Goal: Task Accomplishment & Management: Use online tool/utility

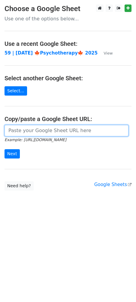
click at [63, 133] on input "url" at bounding box center [67, 130] width 124 height 11
paste input "https://docs.google.com/spreadsheets/d/1ffPa3a9DVHOptOHBfQzsDa56hcsR3E0DIvoFh6t…"
type input "https://docs.google.com/spreadsheets/d/1ffPa3a9DVHOptOHBfQzsDa56hcsR3E0DIvoFh6t…"
click at [5, 149] on input "Next" at bounding box center [12, 153] width 15 height 9
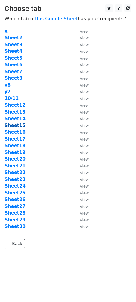
click at [17, 124] on strong "Sheet15" at bounding box center [15, 125] width 21 height 5
click at [15, 125] on strong "Sheet15" at bounding box center [15, 125] width 21 height 5
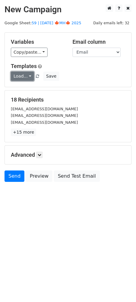
click at [27, 74] on link "Load..." at bounding box center [22, 76] width 23 height 9
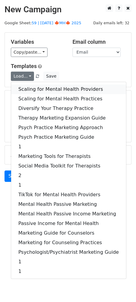
click at [56, 89] on link "Scaling for Mental Health Providers" at bounding box center [68, 90] width 115 height 10
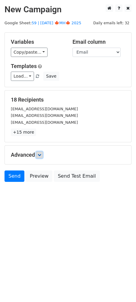
click at [39, 154] on icon at bounding box center [40, 155] width 4 height 4
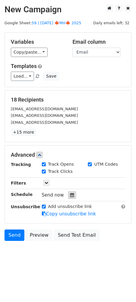
click at [70, 196] on icon at bounding box center [72, 195] width 4 height 4
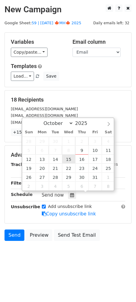
type input "2025-10-15 12:00"
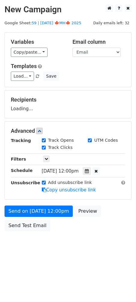
click at [52, 218] on div "Send on Oct 15 at 12:00pm Preview Send Test Email" at bounding box center [68, 220] width 136 height 29
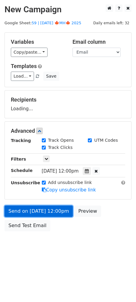
click at [50, 213] on link "Send on Oct 15 at 12:00pm" at bounding box center [39, 211] width 68 height 11
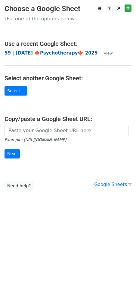
click at [51, 53] on strong "59 | SEP 20 🍁Psychotherapy🍁 2025" at bounding box center [51, 52] width 93 height 5
click at [32, 137] on form "Example: https://docs.google.com/spreadsheets/d/abc/edit Next" at bounding box center [68, 142] width 127 height 34
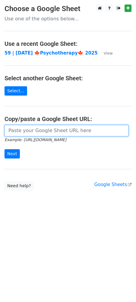
click at [27, 132] on input "url" at bounding box center [67, 130] width 124 height 11
paste input "[URL][DOMAIN_NAME]"
type input "https://docs.google.com/spreadsheets/d/1ffPa3a9DVHOptOHBfQzsDa56hcsR3E0DIvoFh6t…"
click at [5, 149] on input "Next" at bounding box center [12, 153] width 15 height 9
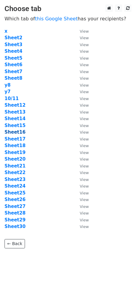
click at [18, 132] on strong "Sheet16" at bounding box center [15, 132] width 21 height 5
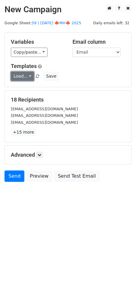
click at [23, 74] on link "Load..." at bounding box center [22, 76] width 23 height 9
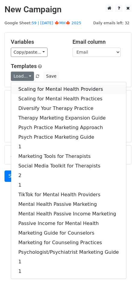
click at [42, 86] on link "Scaling for Mental Health Providers" at bounding box center [68, 90] width 115 height 10
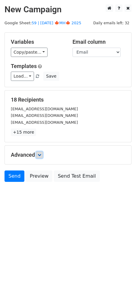
click at [41, 155] on icon at bounding box center [40, 155] width 4 height 4
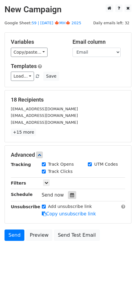
click at [72, 195] on div at bounding box center [72, 195] width 8 height 8
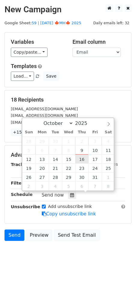
type input "2025-10-16 12:00"
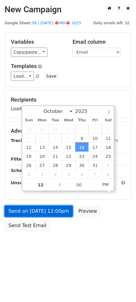
click at [56, 212] on link "Send on Oct 16 at 12:00pm" at bounding box center [39, 211] width 68 height 11
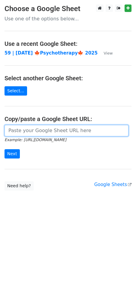
click at [34, 131] on input "url" at bounding box center [67, 130] width 124 height 11
paste input "[URL][DOMAIN_NAME]"
type input "https://docs.google.com/spreadsheets/d/1ffPa3a9DVHOptOHBfQzsDa56hcsR3E0DIvoFh6t…"
click at [5, 149] on input "Next" at bounding box center [12, 153] width 15 height 9
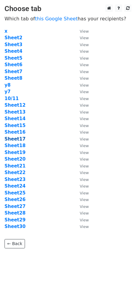
click at [16, 137] on strong "Sheet17" at bounding box center [15, 139] width 21 height 5
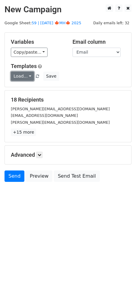
click at [23, 75] on link "Load..." at bounding box center [22, 76] width 23 height 9
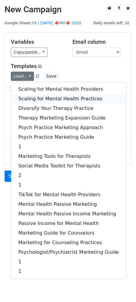
click at [45, 101] on link "Scaling for Mental Health Practices" at bounding box center [68, 99] width 115 height 10
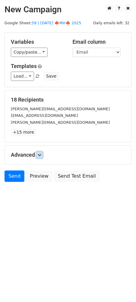
click at [40, 155] on icon at bounding box center [40, 155] width 4 height 4
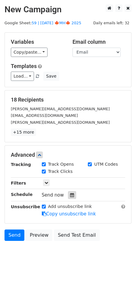
click at [72, 198] on div at bounding box center [72, 195] width 8 height 8
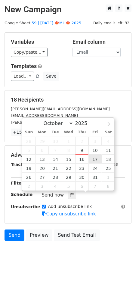
type input "2025-10-17 12:00"
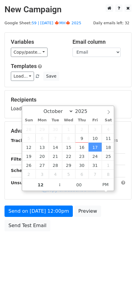
click at [56, 219] on div "Send on Oct 17 at 12:00pm Preview Send Test Email" at bounding box center [68, 220] width 136 height 29
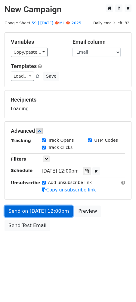
click at [55, 215] on form "Variables Copy/paste... {{Name}} {{Email}} Email column Name Email Templates Lo…" at bounding box center [68, 133] width 127 height 202
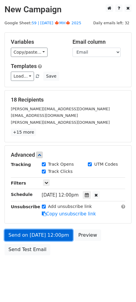
click at [17, 230] on link "Send on Oct 17 at 12:00pm" at bounding box center [39, 235] width 68 height 11
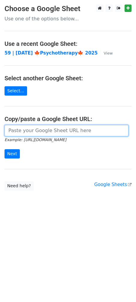
click at [60, 131] on input "url" at bounding box center [67, 130] width 124 height 11
paste input "[URL][DOMAIN_NAME]"
type input "[URL][DOMAIN_NAME]"
click at [5, 149] on input "Next" at bounding box center [12, 153] width 15 height 9
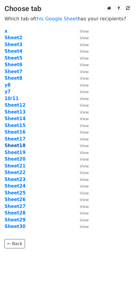
click at [16, 146] on strong "Sheet18" at bounding box center [15, 145] width 21 height 5
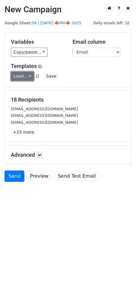
click at [19, 73] on link "Load..." at bounding box center [22, 76] width 23 height 9
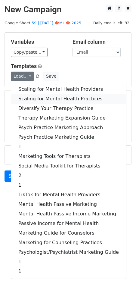
click at [46, 97] on link "Scaling for Mental Health Practices" at bounding box center [68, 99] width 115 height 10
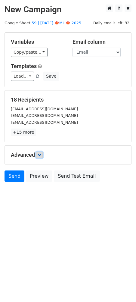
click at [41, 154] on icon at bounding box center [40, 155] width 4 height 4
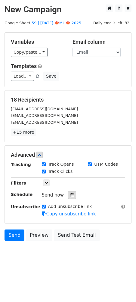
click at [70, 194] on icon at bounding box center [72, 195] width 4 height 4
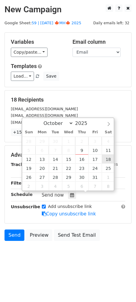
type input "2025-10-18 12:00"
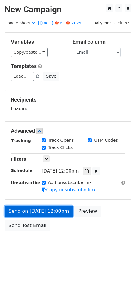
click at [51, 206] on link "Send on Oct 18 at 12:00pm" at bounding box center [39, 211] width 68 height 11
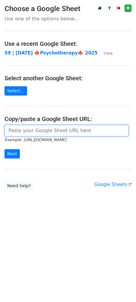
click at [47, 133] on input "url" at bounding box center [67, 130] width 124 height 11
paste input "https://docs.google.com/spreadsheets/d/1ffPa3a9DVHOptOHBfQzsDa56hcsR3E0DIvoFh6t…"
type input "https://docs.google.com/spreadsheets/d/1ffPa3a9DVHOptOHBfQzsDa56hcsR3E0DIvoFh6t…"
click at [5, 149] on input "Next" at bounding box center [12, 153] width 15 height 9
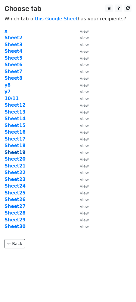
click at [16, 151] on strong "Sheet19" at bounding box center [15, 152] width 21 height 5
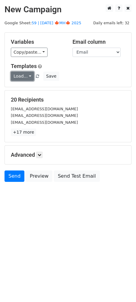
click at [20, 74] on link "Load..." at bounding box center [22, 76] width 23 height 9
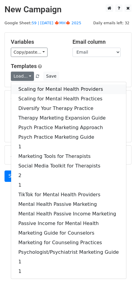
click at [48, 88] on link "Scaling for Mental Health Providers" at bounding box center [68, 90] width 115 height 10
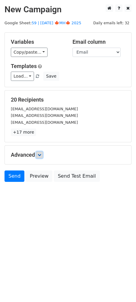
click at [41, 155] on icon at bounding box center [40, 155] width 4 height 4
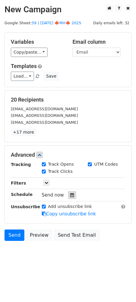
click at [68, 191] on div at bounding box center [72, 195] width 8 height 8
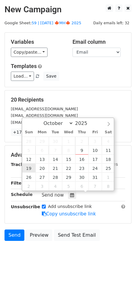
type input "2025-10-19 12:00"
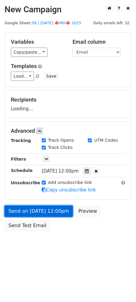
click at [37, 214] on link "Send on Oct 19 at 12:00pm" at bounding box center [39, 211] width 68 height 11
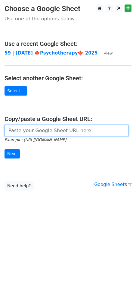
click at [58, 133] on input "url" at bounding box center [67, 130] width 124 height 11
paste input "https://docs.google.com/spreadsheets/d/1ffPa3a9DVHOptOHBfQzsDa56hcsR3E0DIvoFh6t…"
type input "https://docs.google.com/spreadsheets/d/1ffPa3a9DVHOptOHBfQzsDa56hcsR3E0DIvoFh6t…"
click at [5, 149] on input "Next" at bounding box center [12, 153] width 15 height 9
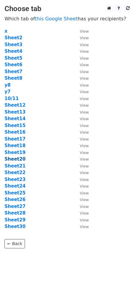
click at [21, 158] on strong "Sheet20" at bounding box center [15, 159] width 21 height 5
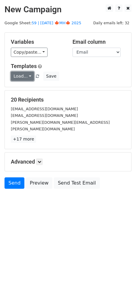
click at [26, 77] on link "Load..." at bounding box center [22, 76] width 23 height 9
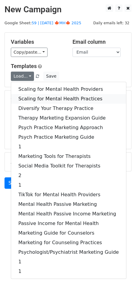
click at [35, 96] on link "Scaling for Mental Health Practices" at bounding box center [68, 99] width 115 height 10
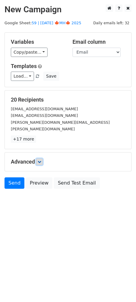
click at [43, 159] on link at bounding box center [39, 162] width 7 height 7
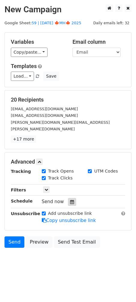
click at [71, 200] on icon at bounding box center [72, 202] width 4 height 4
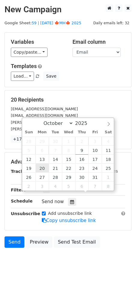
type input "2025-10-20 12:00"
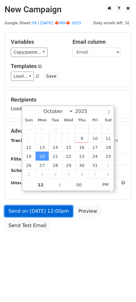
click at [41, 214] on link "Send on Oct 20 at 12:00pm" at bounding box center [39, 211] width 68 height 11
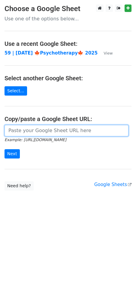
click at [57, 127] on input "url" at bounding box center [67, 130] width 124 height 11
paste input "https://docs.google.com/spreadsheets/d/1ffPa3a9DVHOptOHBfQzsDa56hcsR3E0DIvoFh6t…"
type input "https://docs.google.com/spreadsheets/d/1ffPa3a9DVHOptOHBfQzsDa56hcsR3E0DIvoFh6t…"
click at [5, 149] on input "Next" at bounding box center [12, 153] width 15 height 9
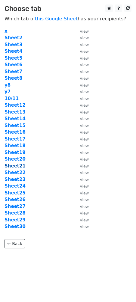
click at [18, 167] on strong "Sheet21" at bounding box center [15, 166] width 21 height 5
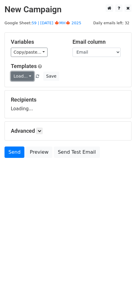
click at [20, 76] on link "Load..." at bounding box center [22, 76] width 23 height 9
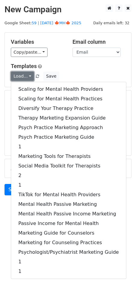
click at [20, 76] on link "Load..." at bounding box center [22, 76] width 23 height 9
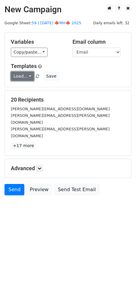
click at [20, 76] on link "Load..." at bounding box center [22, 76] width 23 height 9
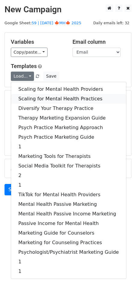
click at [31, 100] on link "Scaling for Mental Health Practices" at bounding box center [68, 99] width 115 height 10
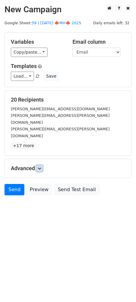
click at [41, 167] on icon at bounding box center [40, 169] width 4 height 4
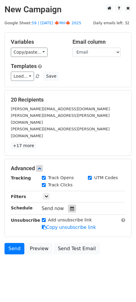
click at [70, 207] on icon at bounding box center [72, 209] width 4 height 4
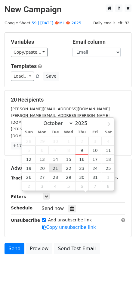
type input "2025-10-21 12:00"
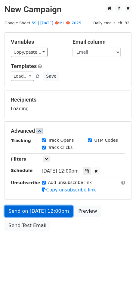
click at [47, 208] on link "Send on Oct 21 at 12:00pm" at bounding box center [39, 211] width 68 height 11
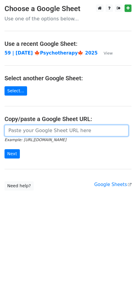
click at [34, 134] on input "url" at bounding box center [67, 130] width 124 height 11
paste input "[URL][DOMAIN_NAME]"
type input "[URL][DOMAIN_NAME]"
click at [5, 149] on input "Next" at bounding box center [12, 153] width 15 height 9
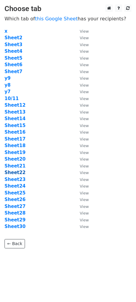
click at [19, 173] on strong "Sheet22" at bounding box center [15, 172] width 21 height 5
